Goal: Transaction & Acquisition: Subscribe to service/newsletter

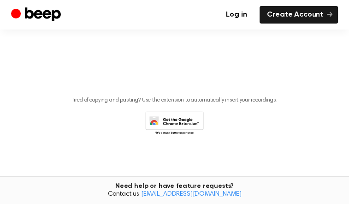
scroll to position [233, 0]
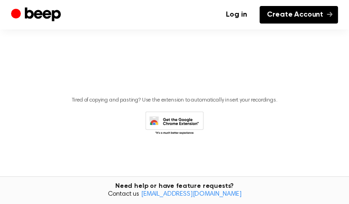
click at [300, 18] on link "Create Account" at bounding box center [299, 15] width 78 height 18
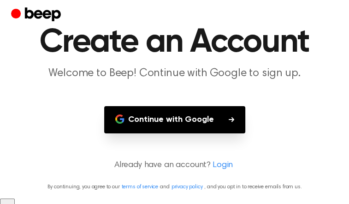
scroll to position [43, 0]
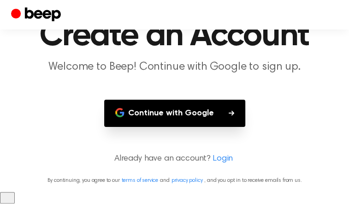
click at [223, 165] on link "Login" at bounding box center [223, 159] width 20 height 12
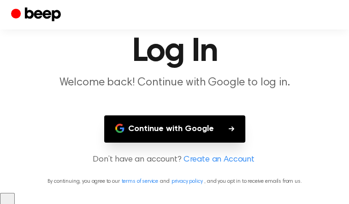
scroll to position [29, 0]
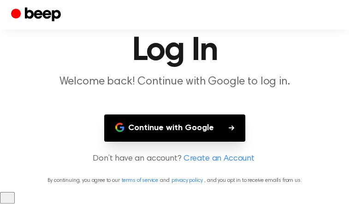
click at [223, 165] on link "Create an Account" at bounding box center [219, 159] width 71 height 12
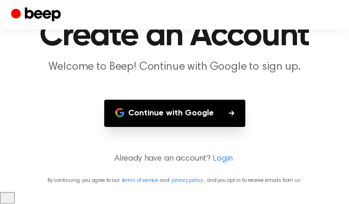
scroll to position [43, 0]
click at [208, 125] on button "Continue with Google" at bounding box center [174, 113] width 141 height 27
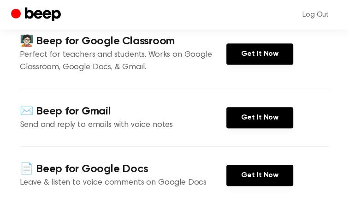
scroll to position [215, 0]
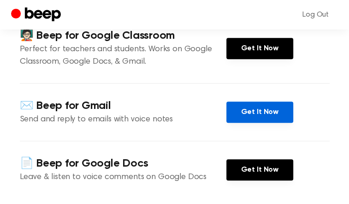
click at [247, 102] on link "Get It Now" at bounding box center [260, 112] width 67 height 21
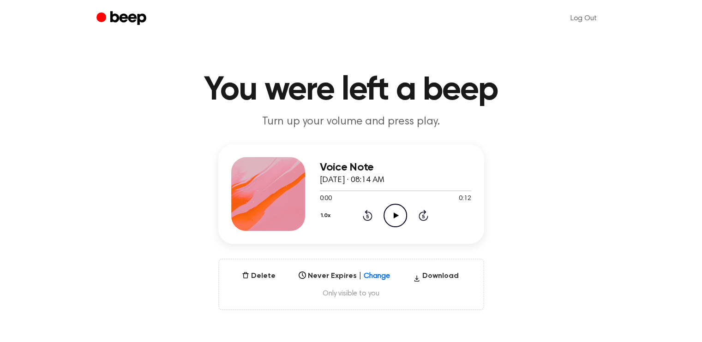
click at [401, 214] on icon "Play Audio" at bounding box center [396, 216] width 24 height 24
